Goal: Find specific page/section: Find specific page/section

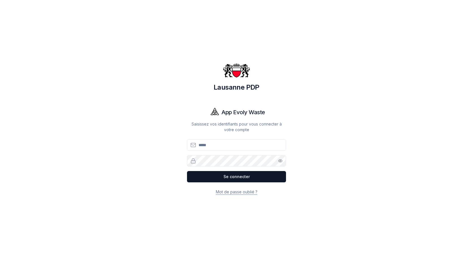
click at [252, 144] on input "Email" at bounding box center [236, 144] width 99 height 11
type input "**********"
click at [257, 177] on button "Se connecter" at bounding box center [236, 176] width 99 height 11
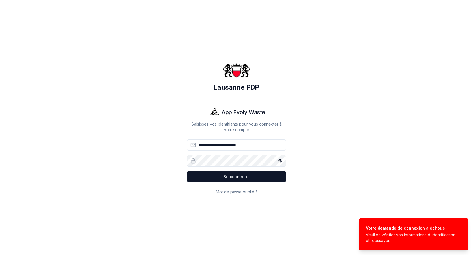
click at [177, 170] on div "**********" at bounding box center [236, 127] width 452 height 255
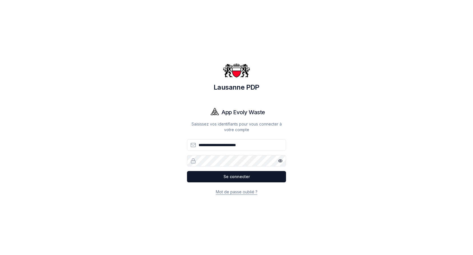
click at [187, 171] on button "Se connecter" at bounding box center [236, 176] width 99 height 11
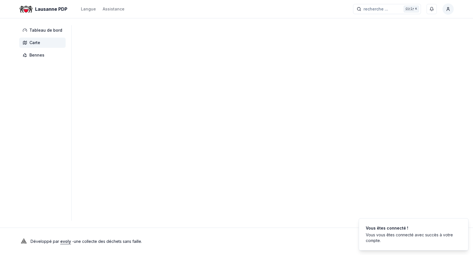
click at [36, 44] on span "Carte" at bounding box center [34, 43] width 11 height 6
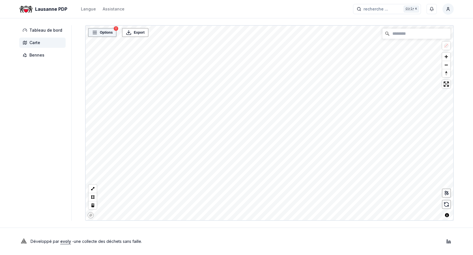
click at [109, 37] on div "Options" at bounding box center [102, 32] width 29 height 9
click at [111, 34] on div "Options" at bounding box center [102, 33] width 25 height 6
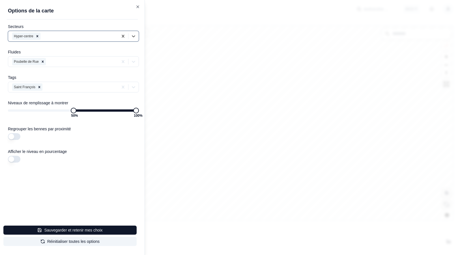
click at [7, 112] on div "Secteurs Hyper-centre Fluides Poubelle de Rue Tags Saint François Niveaux de re…" at bounding box center [76, 109] width 138 height 171
click at [8, 113] on span "0 %" at bounding box center [11, 111] width 6 height 6
click at [223, 142] on div at bounding box center [236, 127] width 473 height 255
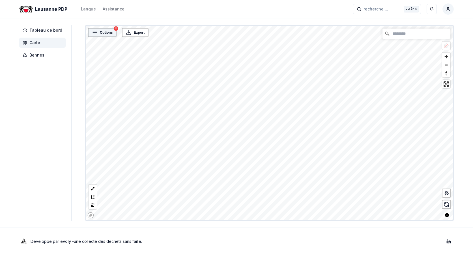
click at [108, 34] on span "Options" at bounding box center [106, 33] width 13 height 6
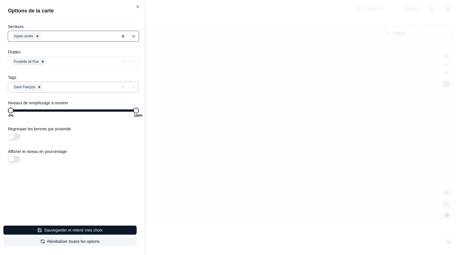
click at [51, 87] on div at bounding box center [80, 87] width 72 height 7
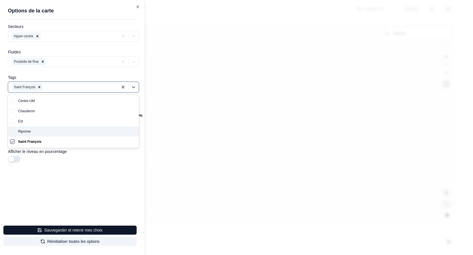
click at [38, 130] on div "Riponne" at bounding box center [77, 131] width 124 height 10
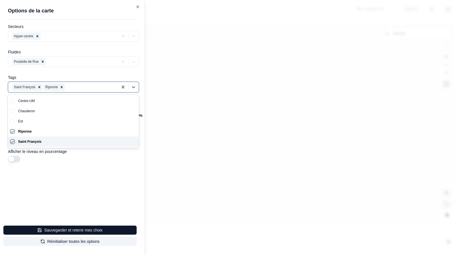
click at [37, 142] on div "Saint François" at bounding box center [77, 142] width 124 height 10
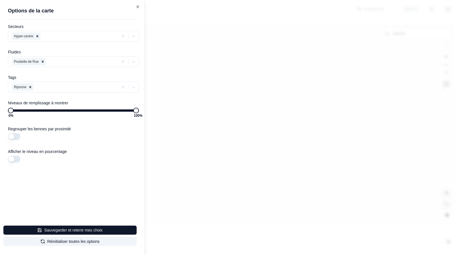
click at [188, 123] on div at bounding box center [236, 127] width 473 height 255
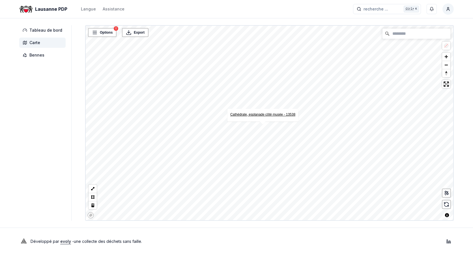
click at [268, 114] on link "Cathédrale, esplanade côté musée - 13538" at bounding box center [262, 115] width 65 height 4
click at [102, 37] on div "Options" at bounding box center [102, 32] width 29 height 9
click at [102, 36] on div "Options" at bounding box center [102, 32] width 29 height 9
click at [102, 35] on div "Options" at bounding box center [102, 32] width 29 height 9
click at [111, 33] on div "Options" at bounding box center [102, 33] width 25 height 6
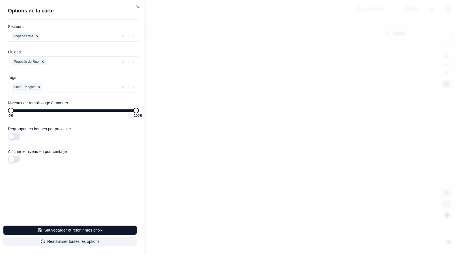
click at [8, 109] on span "0 %" at bounding box center [11, 111] width 6 height 6
click at [44, 86] on input "text" at bounding box center [44, 87] width 1 height 6
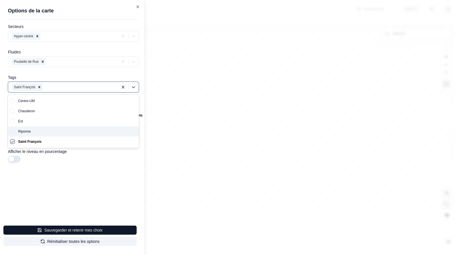
click at [28, 131] on div "Riponne" at bounding box center [77, 131] width 124 height 10
click at [39, 88] on icon "Remove Saint François" at bounding box center [39, 87] width 2 height 2
click at [198, 120] on div at bounding box center [236, 127] width 473 height 255
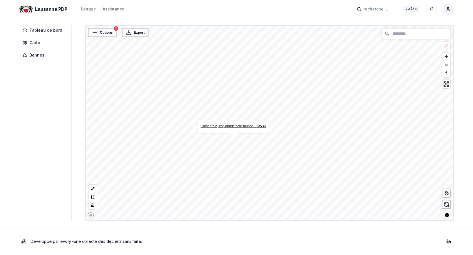
click at [233, 127] on link "Cathédrale, esplanade côté musée - 13538" at bounding box center [232, 126] width 65 height 4
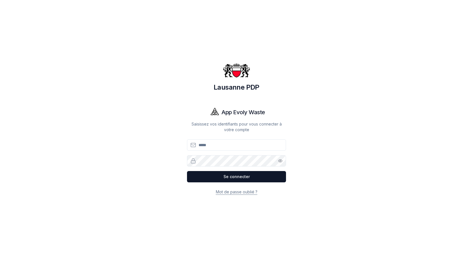
click at [226, 152] on div "Email Mot de passe Show password Se connecter" at bounding box center [236, 160] width 99 height 43
click at [225, 149] on input "Email" at bounding box center [236, 144] width 99 height 11
type input "**********"
click at [187, 171] on button "Se connecter" at bounding box center [236, 176] width 99 height 11
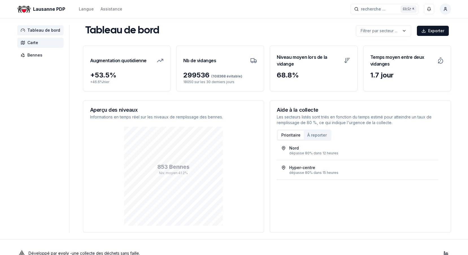
click at [34, 43] on span "Carte" at bounding box center [32, 43] width 11 height 6
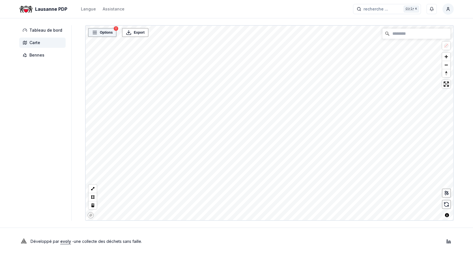
click at [107, 31] on span "Options" at bounding box center [106, 33] width 13 height 6
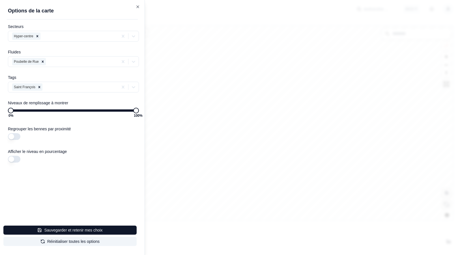
click at [8, 108] on span "0 %" at bounding box center [11, 111] width 6 height 6
click at [39, 87] on icon "Remove Saint François" at bounding box center [39, 87] width 2 height 2
click at [47, 86] on div at bounding box center [68, 87] width 113 height 7
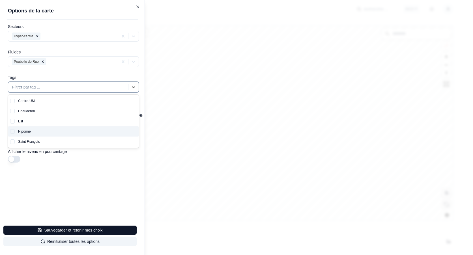
click at [33, 133] on div "Riponne" at bounding box center [77, 131] width 124 height 10
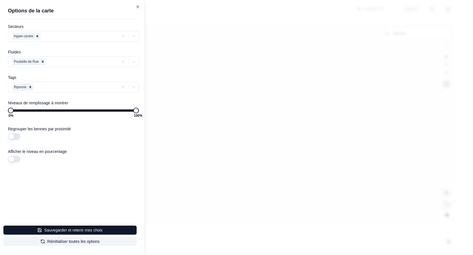
click at [205, 149] on div at bounding box center [236, 127] width 473 height 255
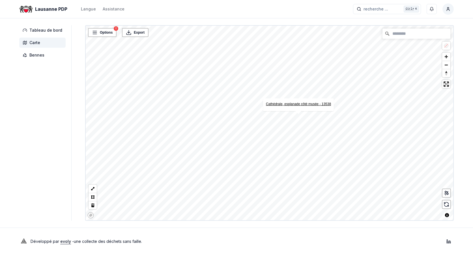
click at [294, 105] on link "Cathédrale, esplanade côté musée - 13538" at bounding box center [298, 104] width 65 height 4
click at [105, 32] on span "Options" at bounding box center [106, 33] width 13 height 6
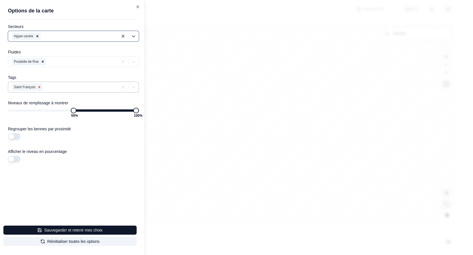
click at [38, 88] on icon "Remove Saint François" at bounding box center [39, 87] width 4 height 4
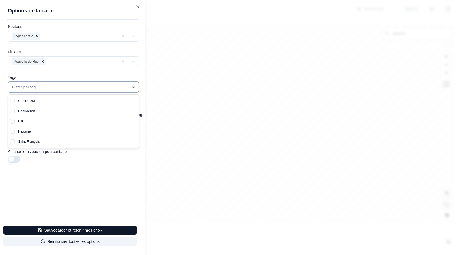
click at [45, 87] on div at bounding box center [68, 87] width 113 height 7
click at [25, 101] on div "Centre-UM" at bounding box center [77, 101] width 124 height 10
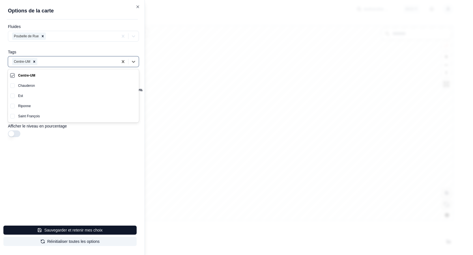
click at [234, 128] on div at bounding box center [236, 127] width 473 height 255
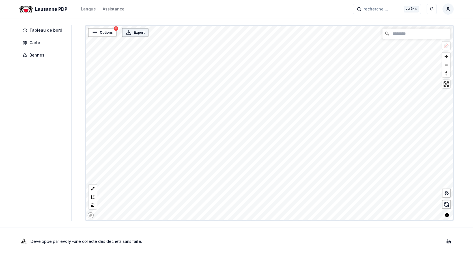
click at [142, 35] on span "Export" at bounding box center [139, 33] width 11 height 6
